Goal: Information Seeking & Learning: Learn about a topic

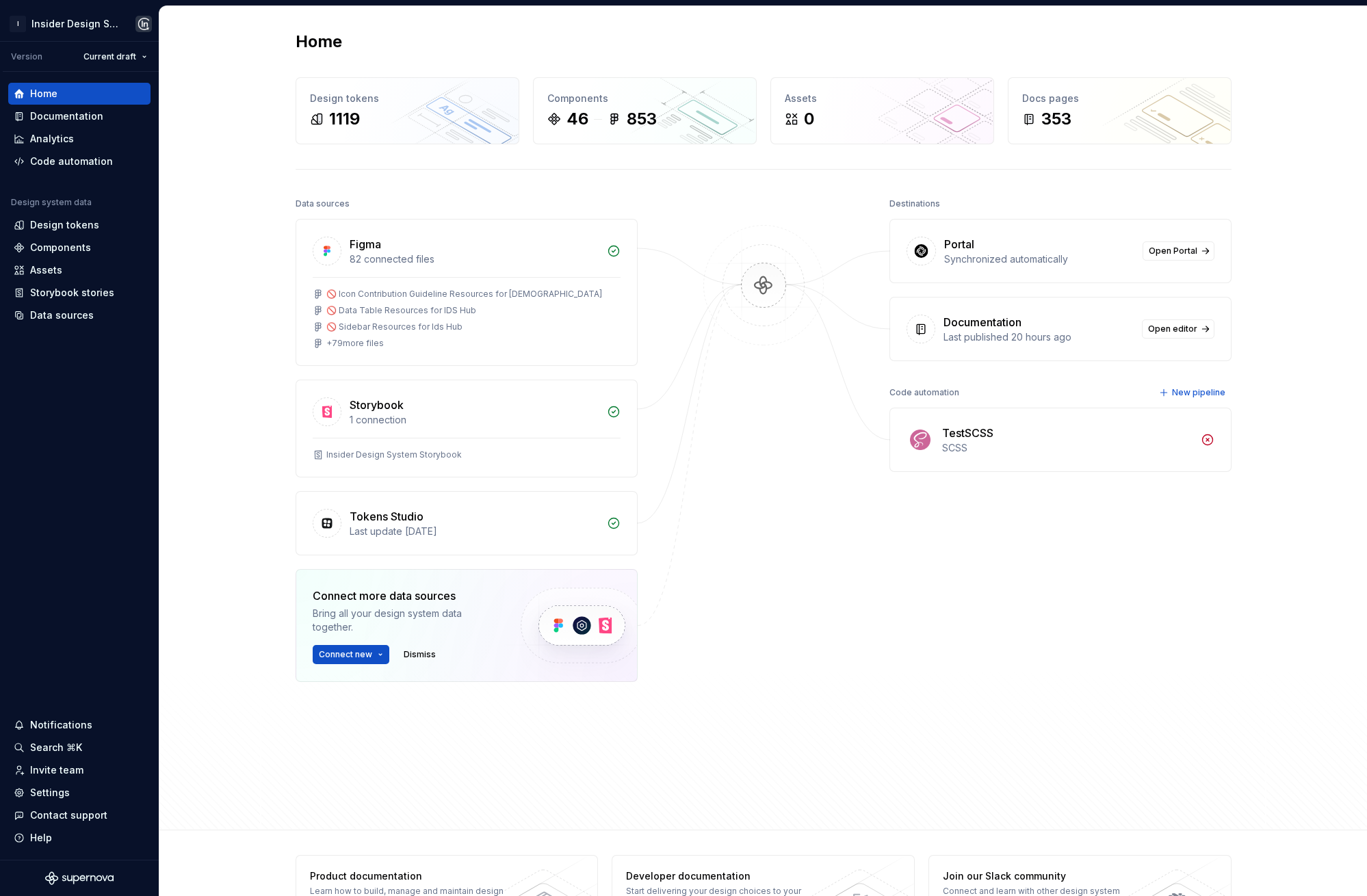
drag, startPoint x: 490, startPoint y: 35, endPoint x: 437, endPoint y: 38, distance: 53.1
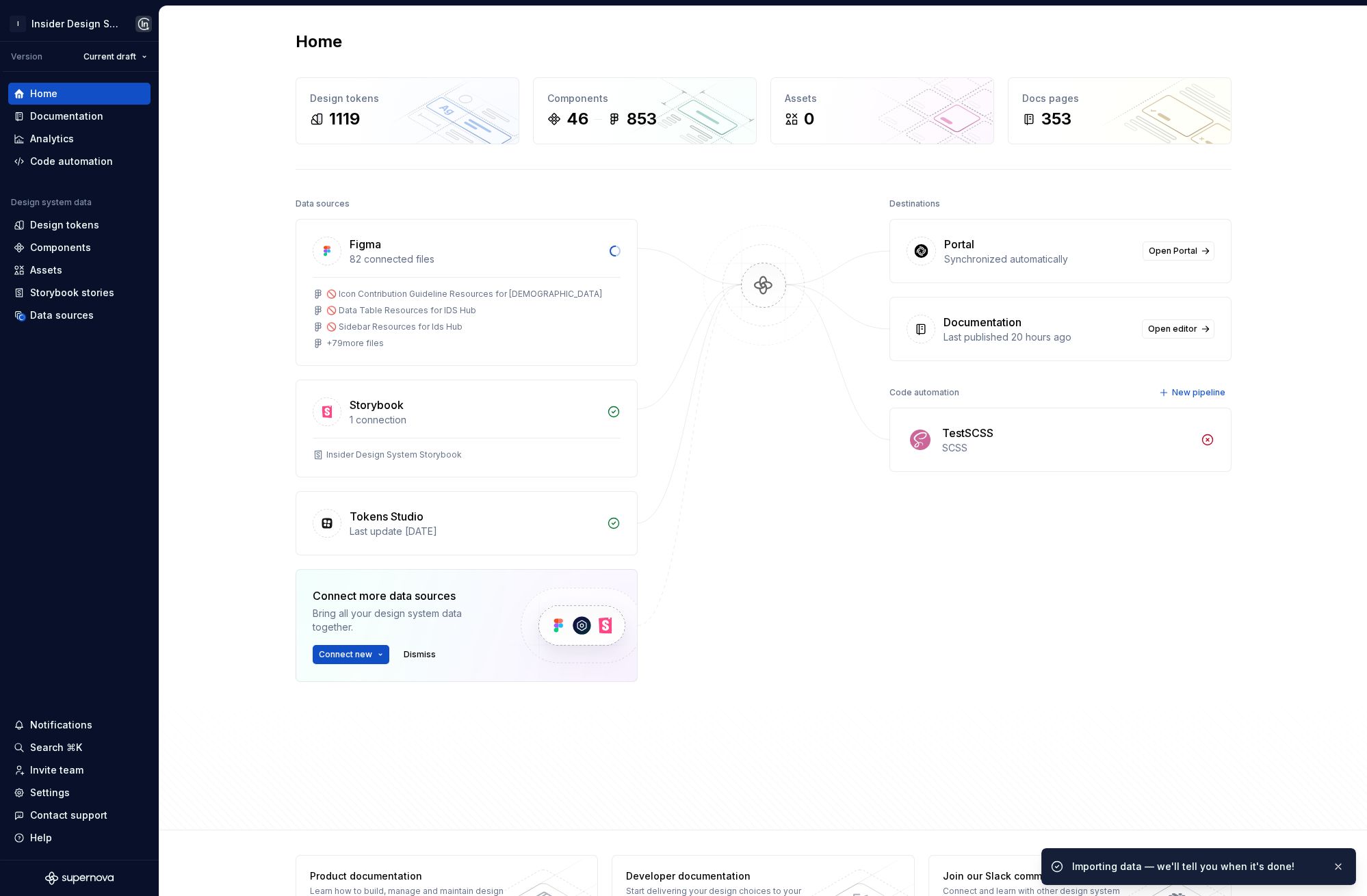
drag, startPoint x: 533, startPoint y: 44, endPoint x: 445, endPoint y: 49, distance: 88.1
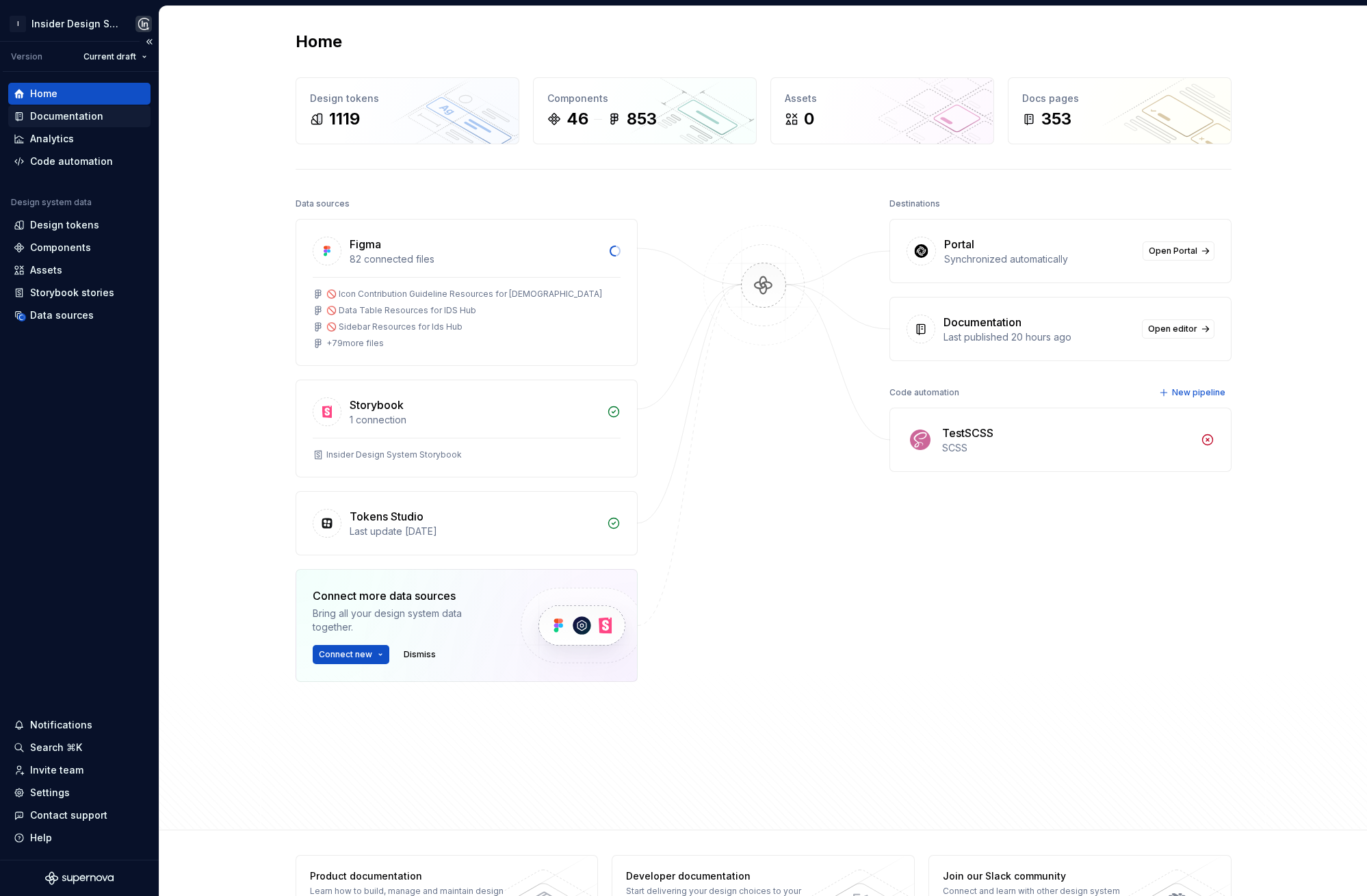
click at [89, 114] on div "Documentation" at bounding box center [67, 117] width 74 height 14
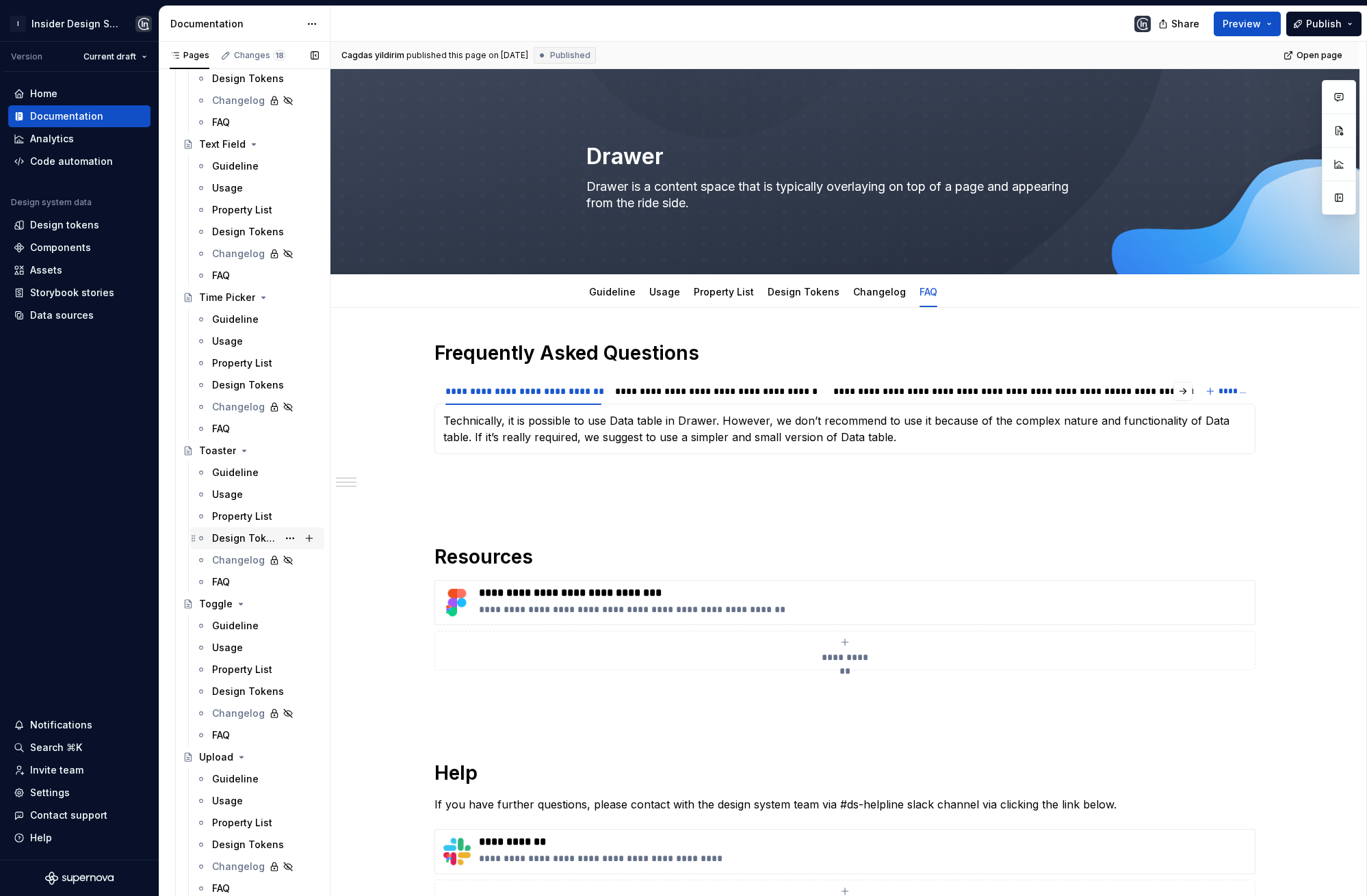
scroll to position [719, 0]
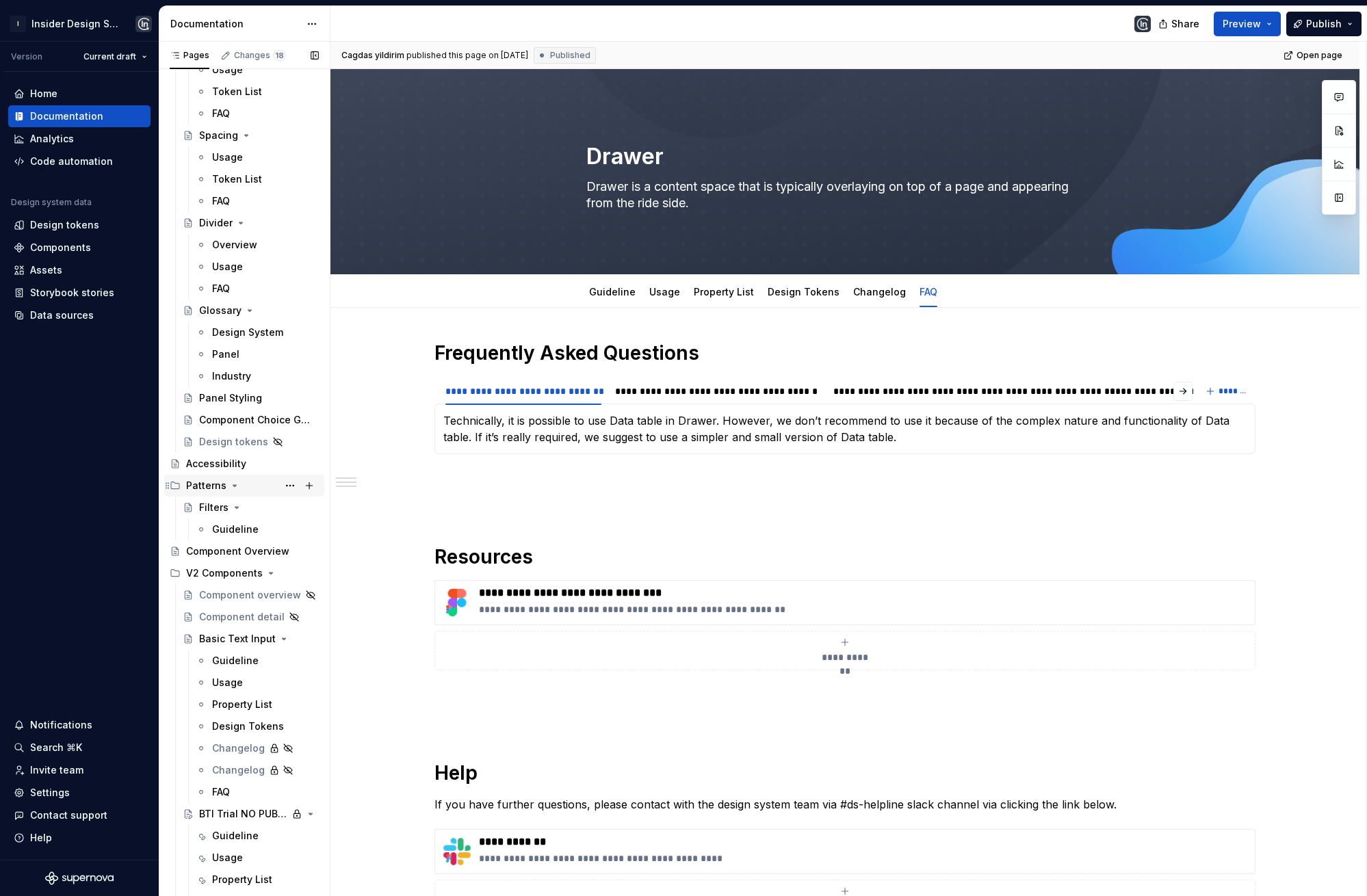
click at [230, 487] on icon "Page tree" at bounding box center [235, 485] width 11 height 11
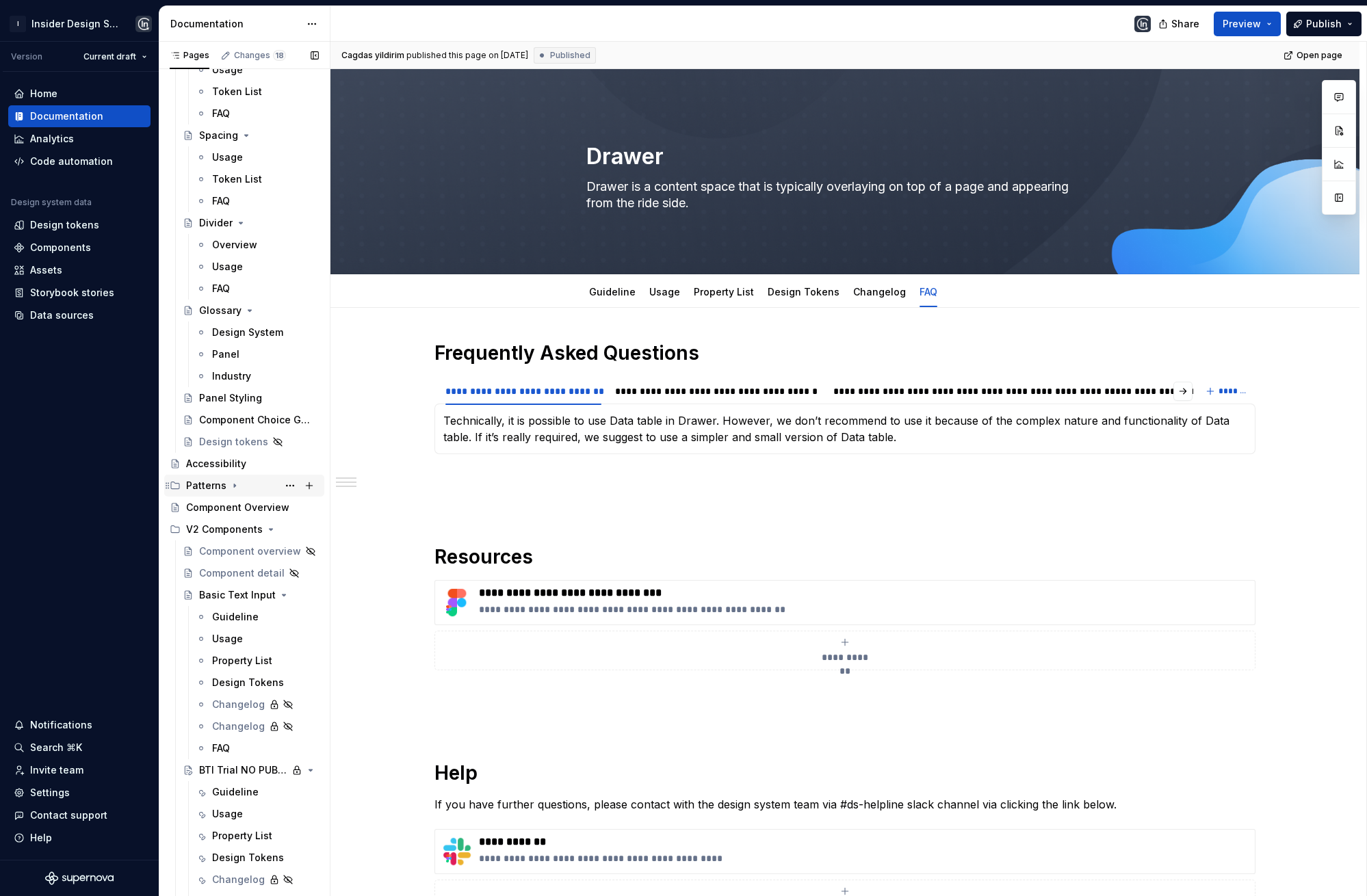
click at [234, 485] on icon "Page tree" at bounding box center [234, 486] width 1 height 3
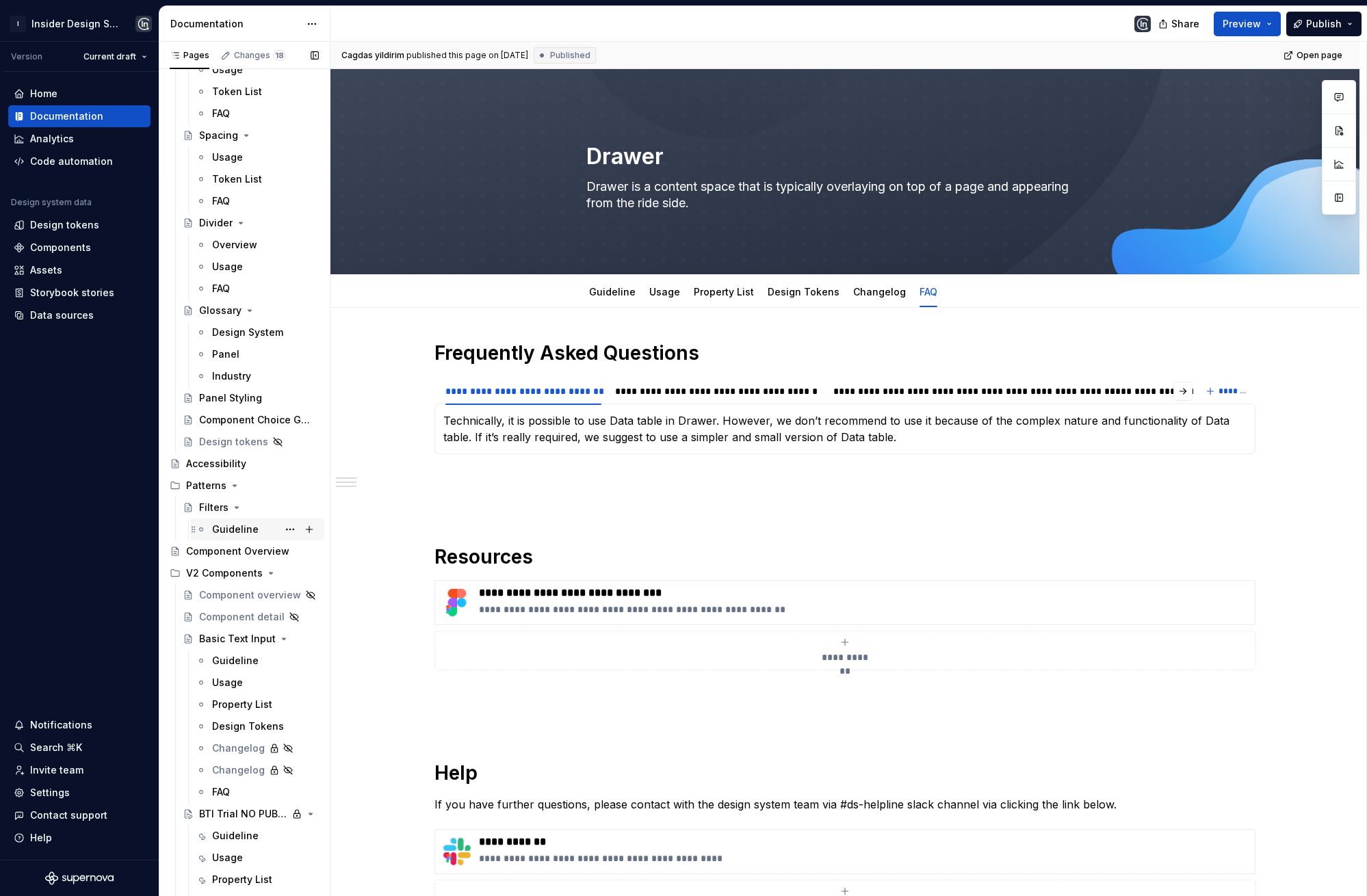
click at [221, 527] on div "Guideline" at bounding box center [235, 530] width 46 height 14
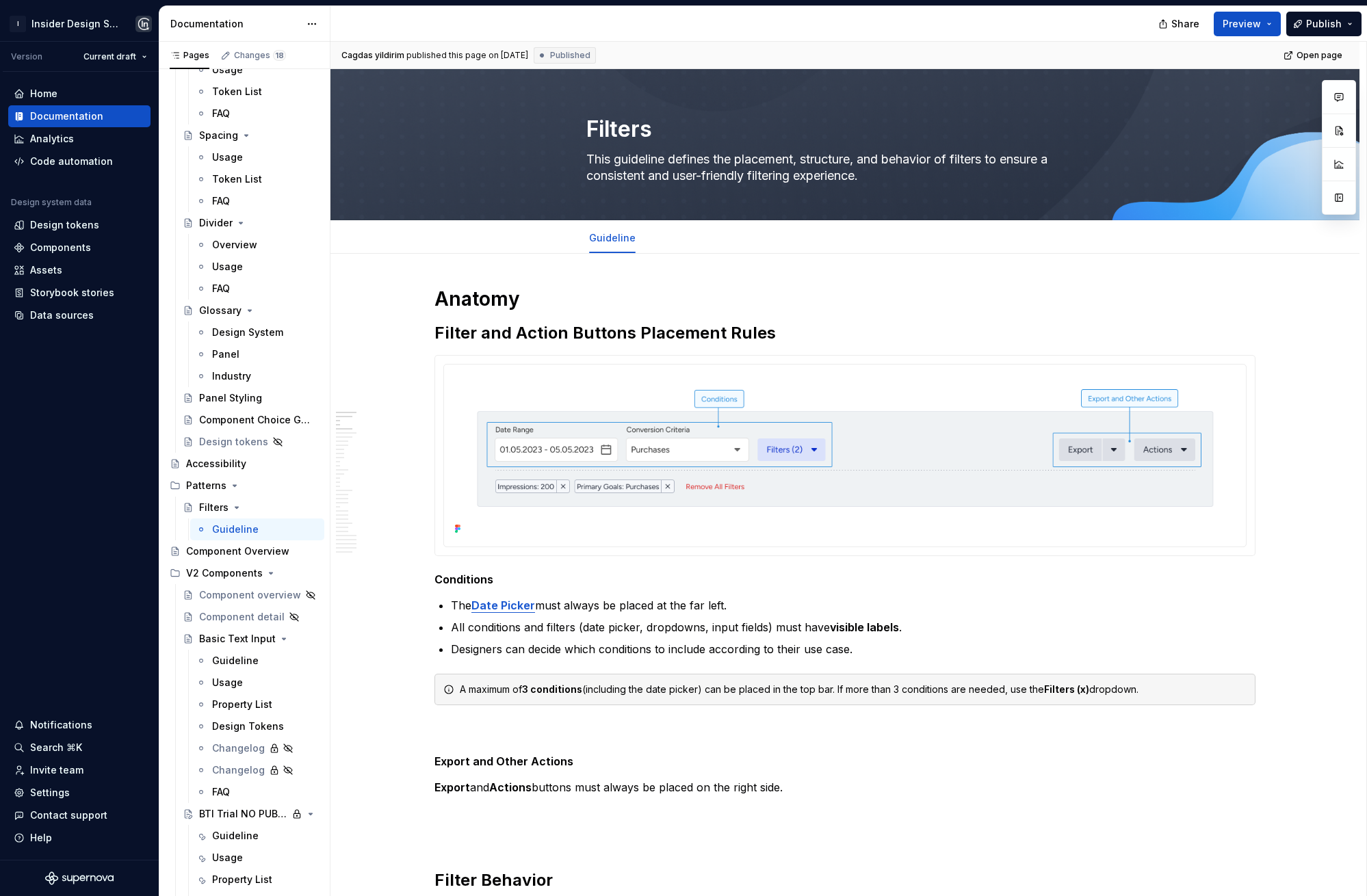
type textarea "*"
